Goal: Check status: Check status

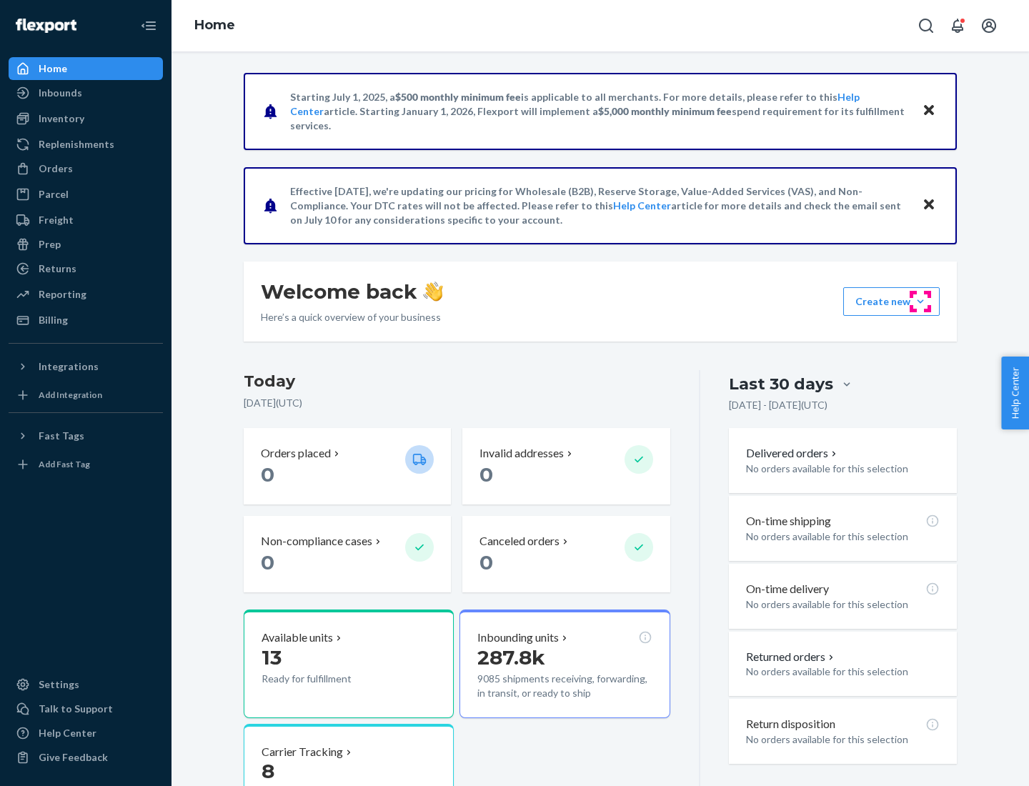
click at [920, 302] on button "Create new Create new inbound Create new order Create new product" at bounding box center [891, 301] width 96 height 29
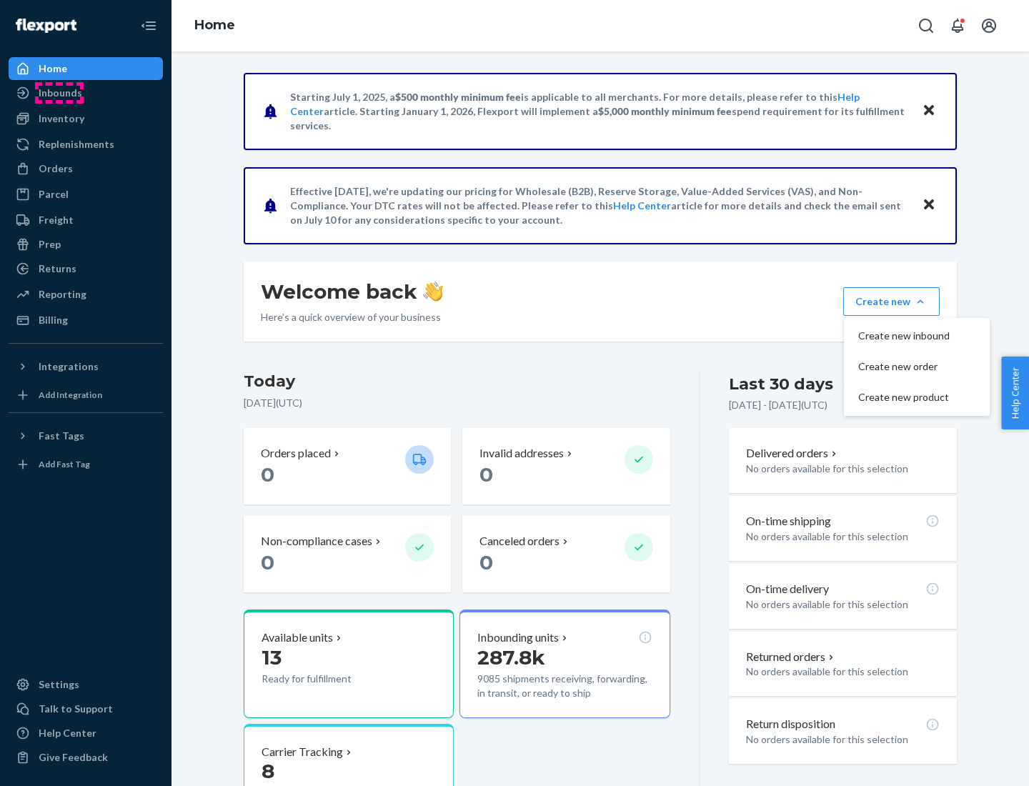
click at [59, 93] on div "Inbounds" at bounding box center [61, 93] width 44 height 14
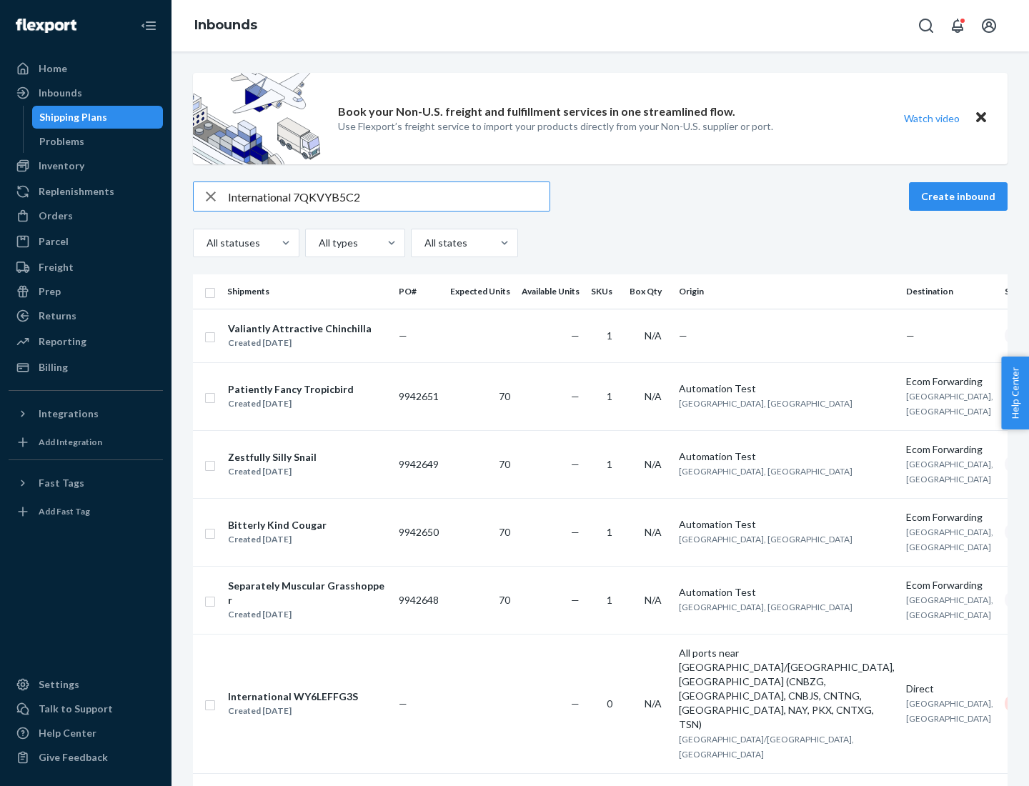
type input "International 7QKVYB5C29"
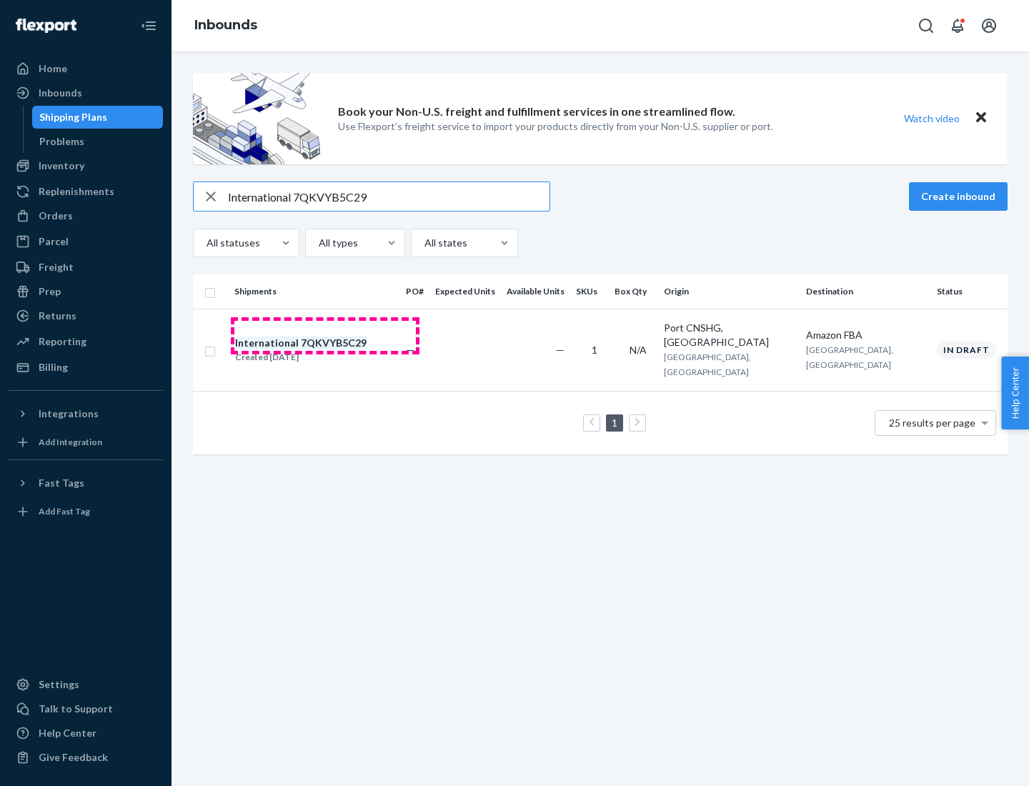
click at [325, 350] on div "Created [DATE]" at bounding box center [300, 357] width 131 height 14
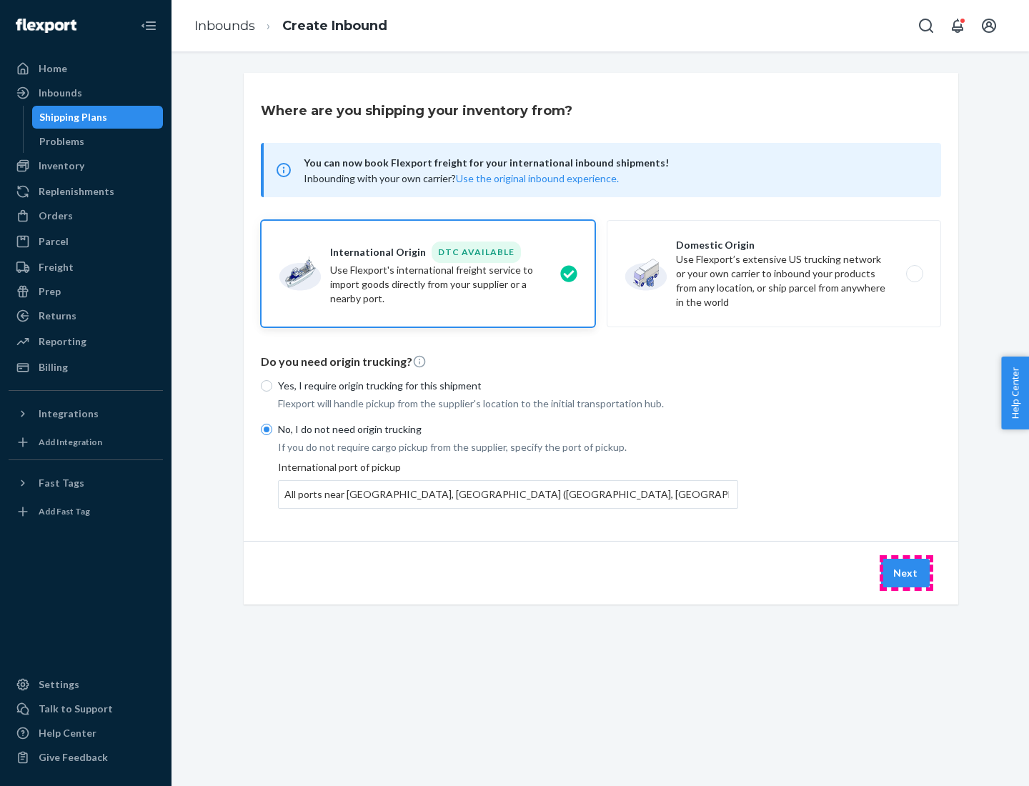
click at [906, 572] on button "Next" at bounding box center [905, 573] width 49 height 29
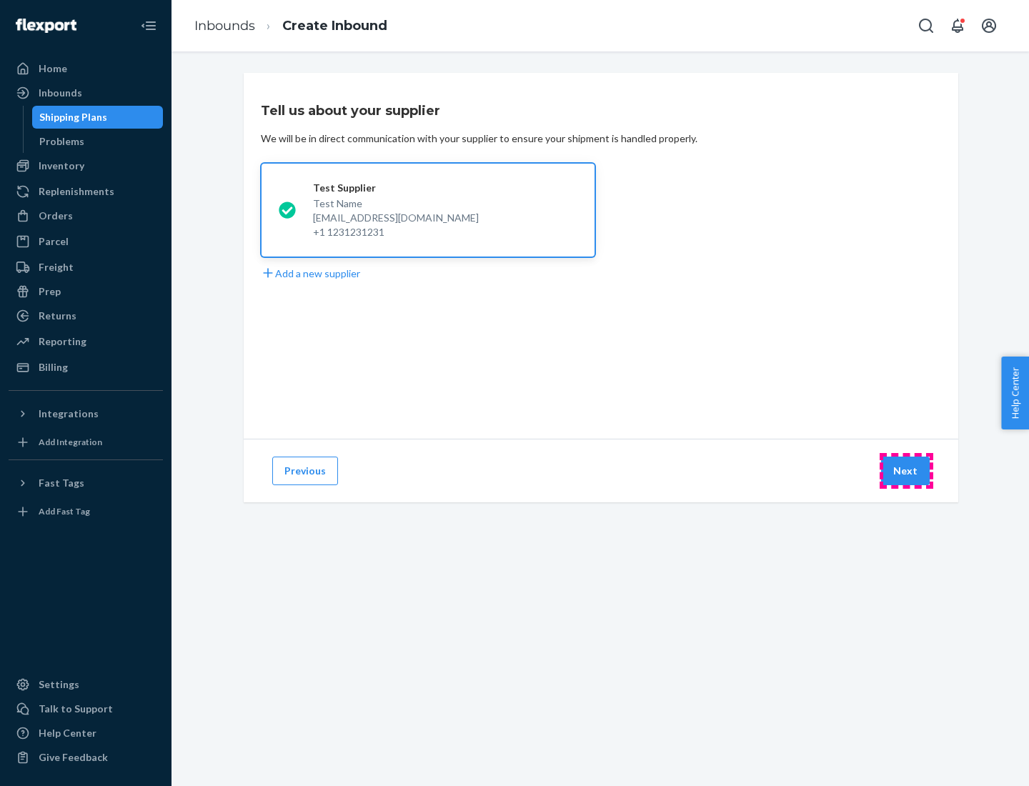
click at [906, 471] on button "Next" at bounding box center [905, 471] width 49 height 29
